Goal: Book appointment/travel/reservation

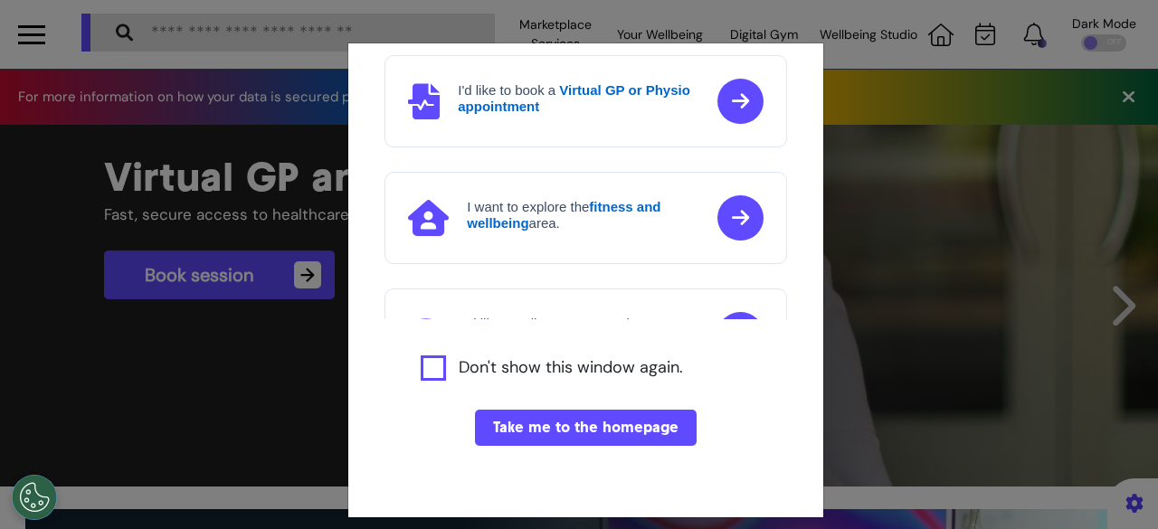
scroll to position [0, 724]
click at [493, 421] on button "Take me to the homepage" at bounding box center [586, 428] width 222 height 36
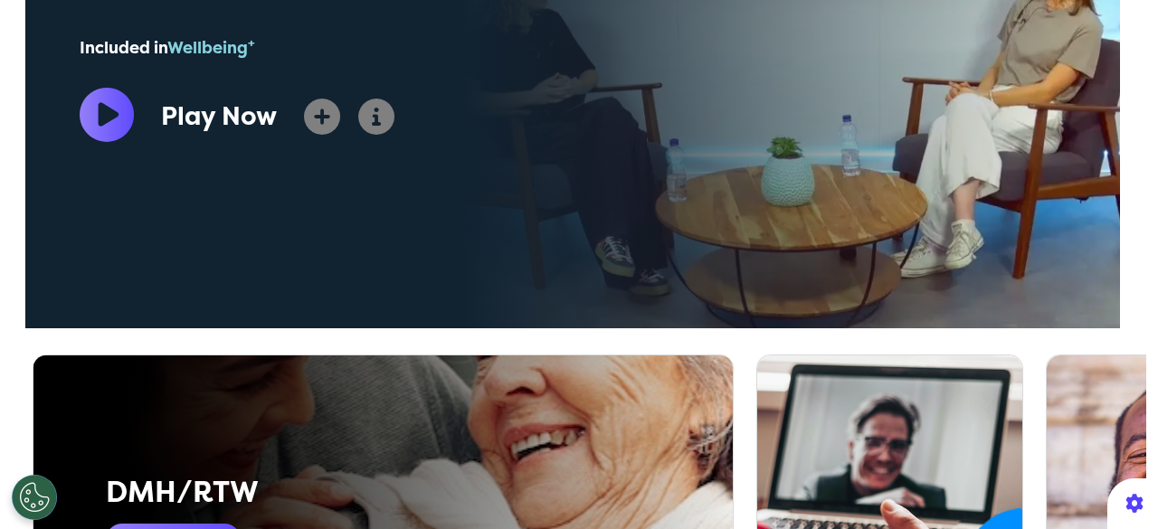
scroll to position [814, 0]
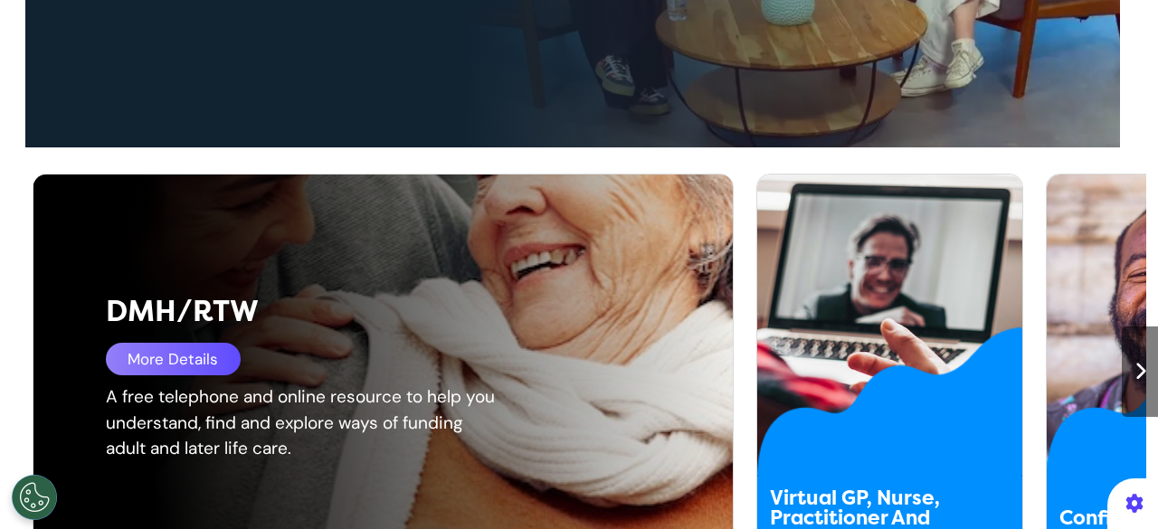
click at [175, 367] on div "More Details" at bounding box center [173, 359] width 135 height 33
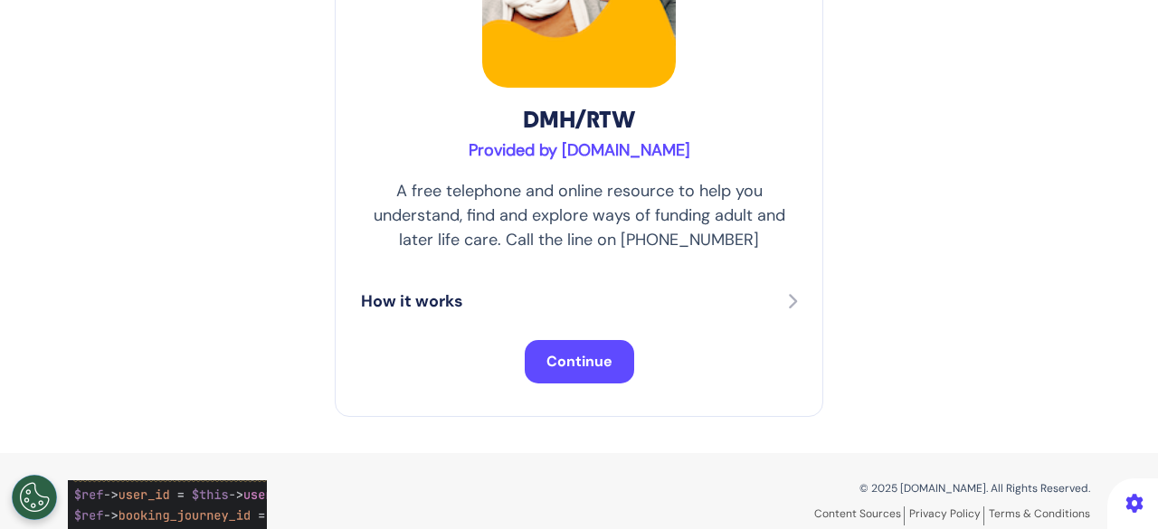
scroll to position [271, 0]
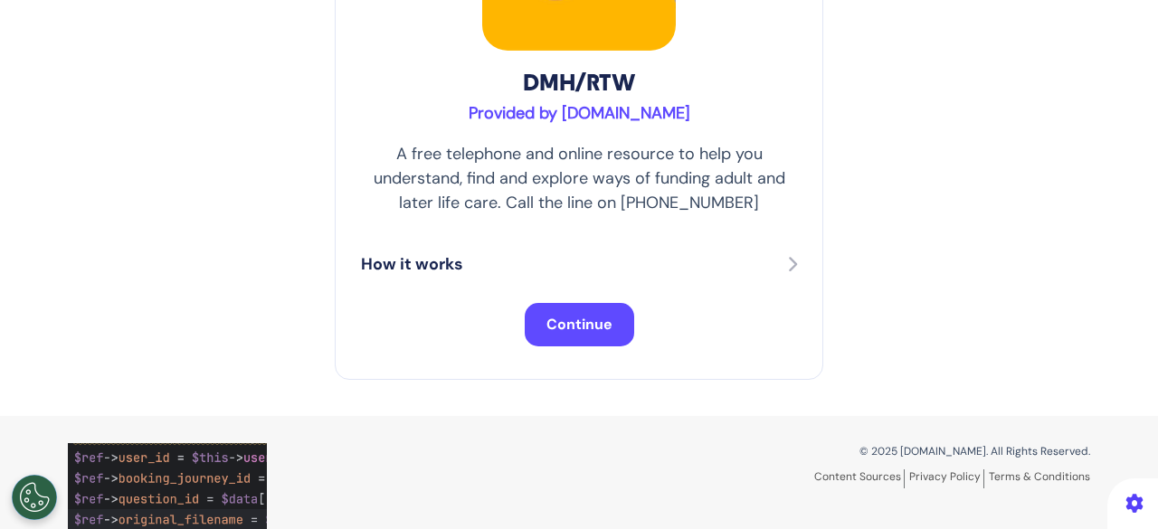
click at [597, 325] on span "Continue" at bounding box center [579, 324] width 66 height 19
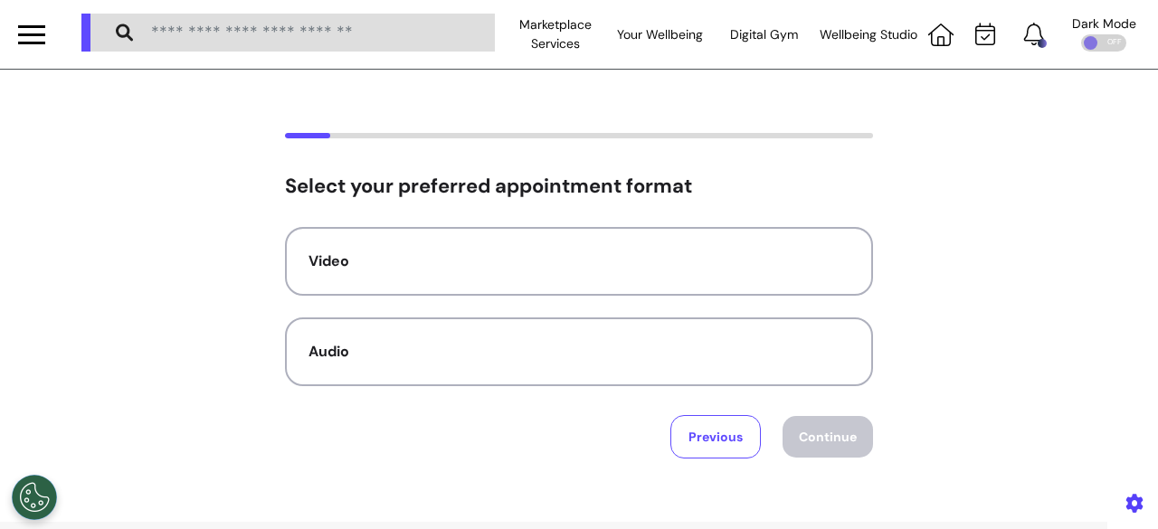
click at [492, 218] on div "Select your preferred appointment format Video Audio Previous Continue" at bounding box center [579, 317] width 588 height 284
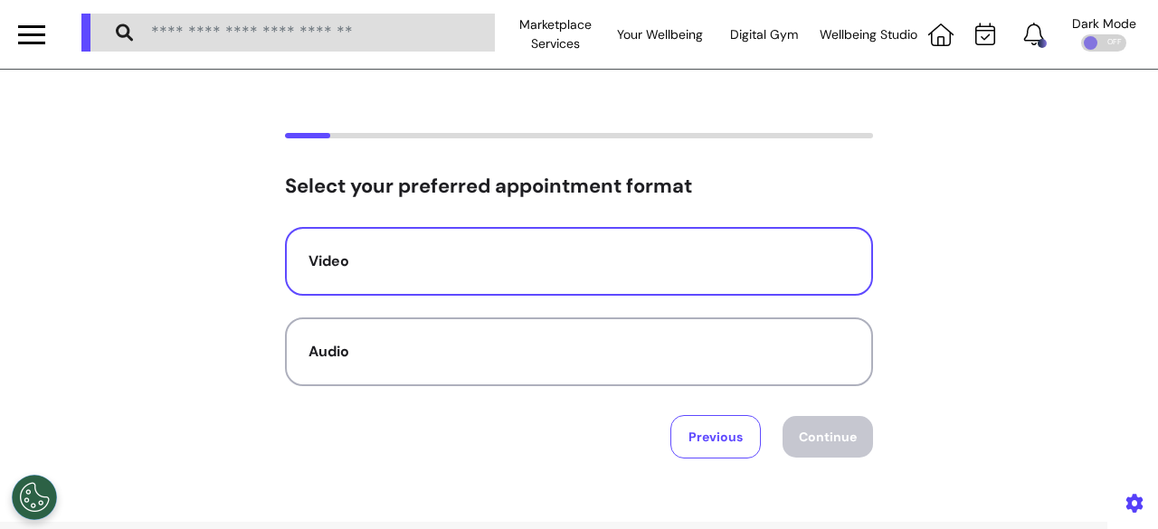
click at [490, 258] on div "Video" at bounding box center [578, 262] width 541 height 22
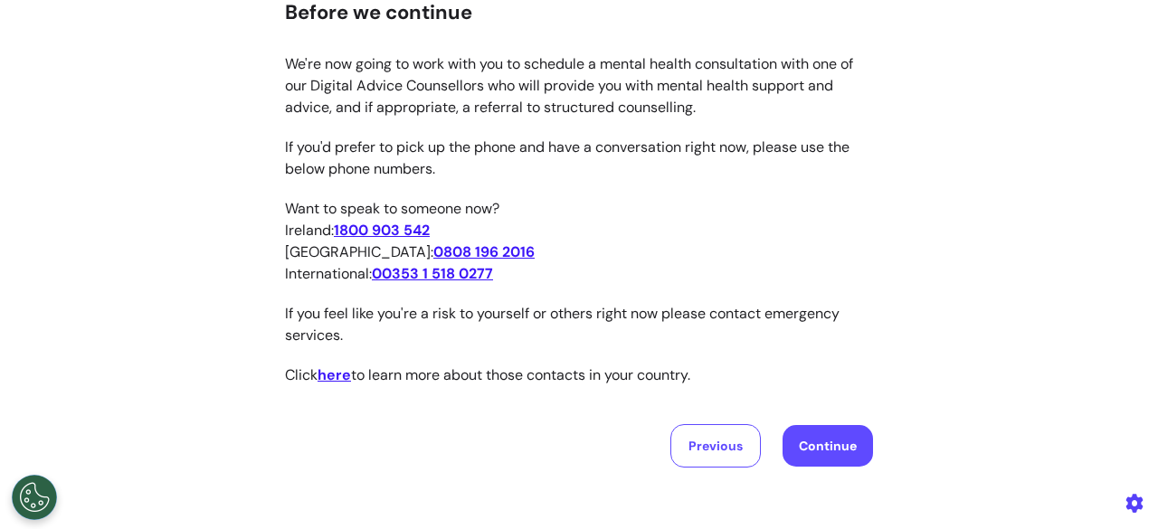
scroll to position [181, 0]
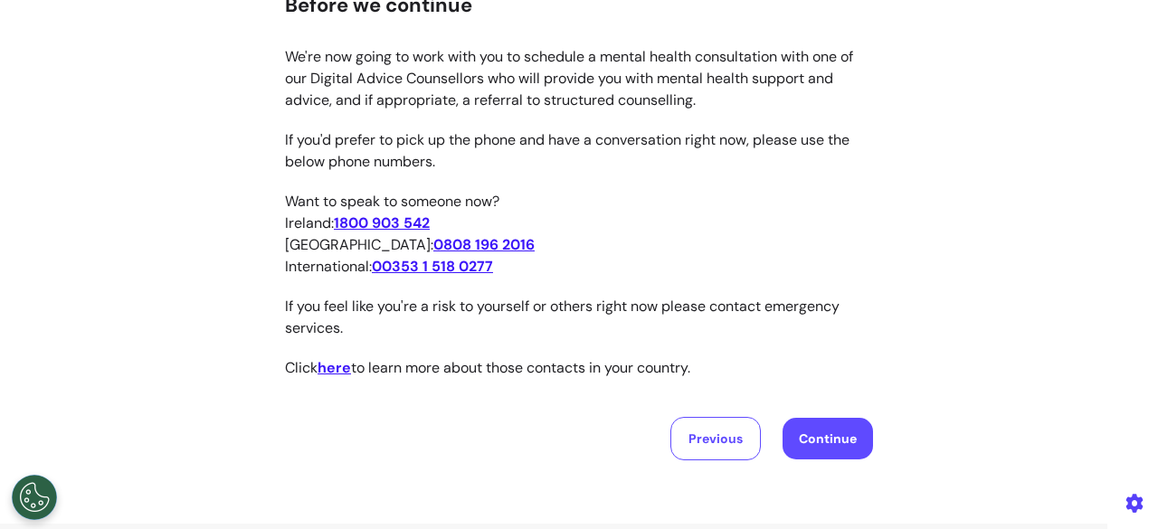
click at [790, 435] on button "Continue" at bounding box center [827, 439] width 90 height 42
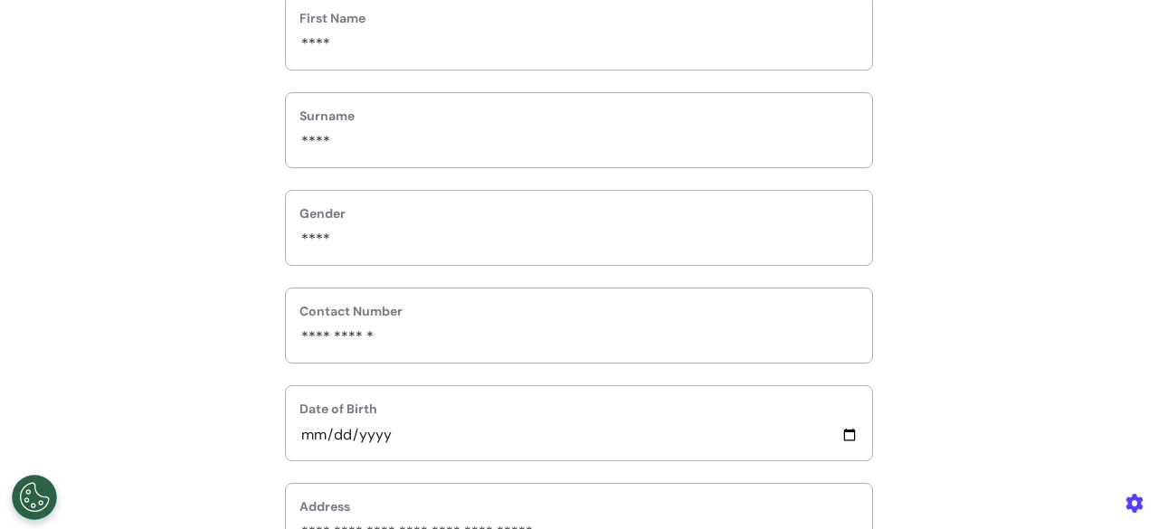
scroll to position [76, 0]
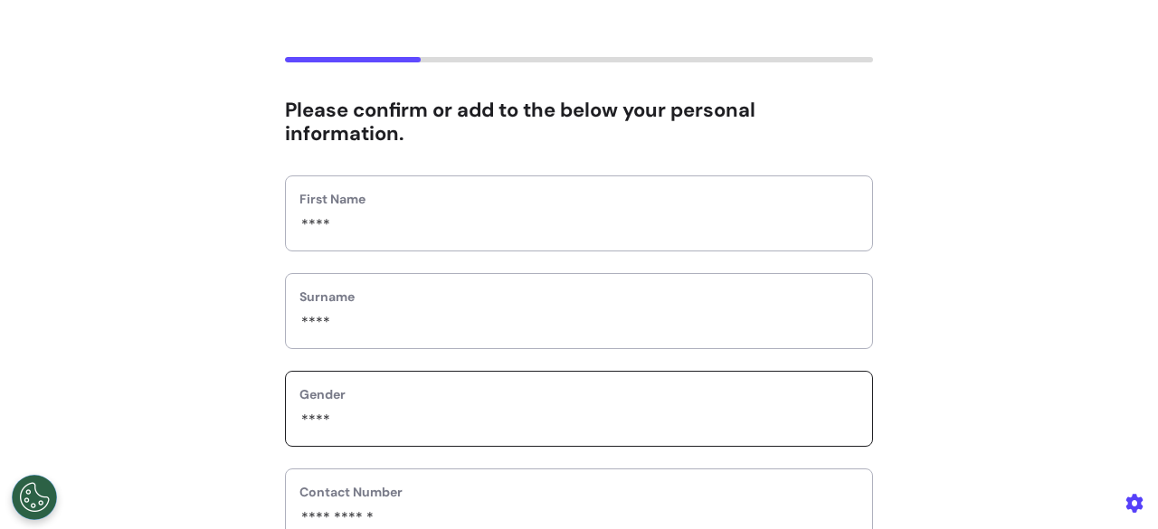
click at [508, 429] on input "custom_select" at bounding box center [578, 421] width 559 height 24
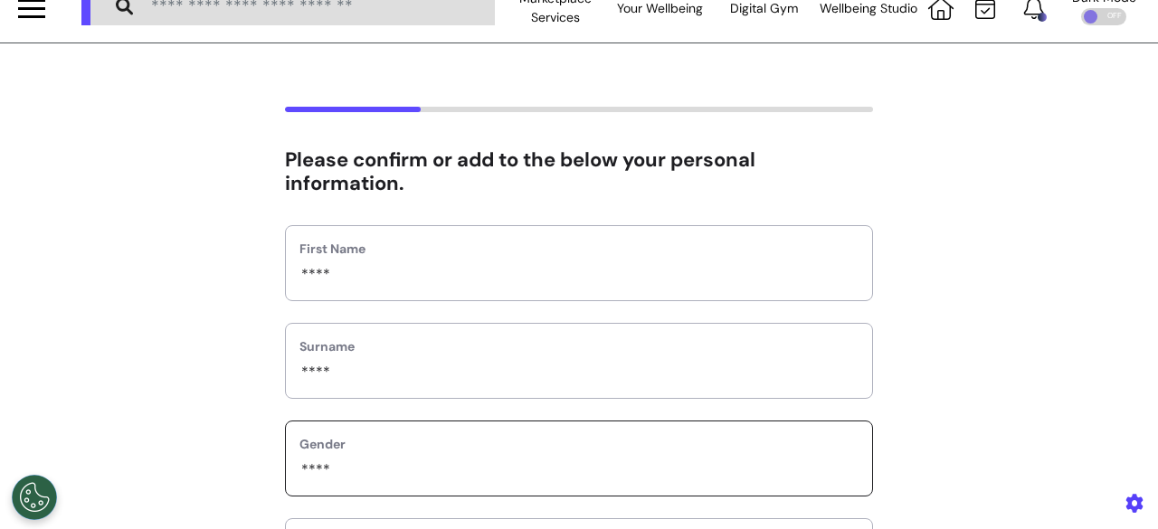
scroll to position [0, 0]
